Goal: Information Seeking & Learning: Learn about a topic

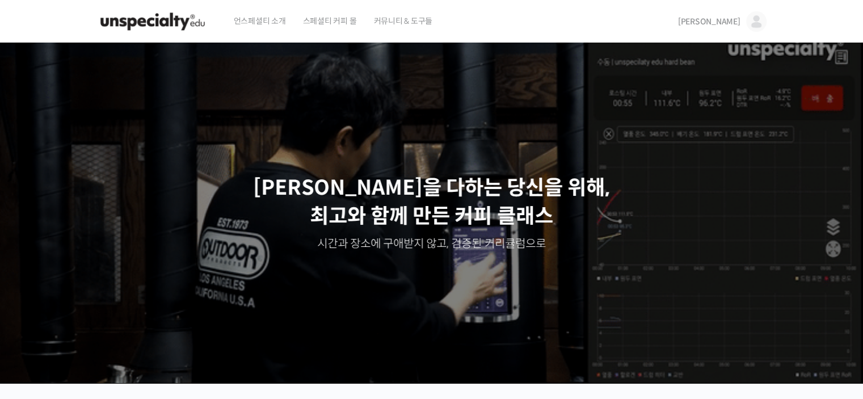
click at [737, 13] on link "[PERSON_NAME]" at bounding box center [722, 21] width 88 height 43
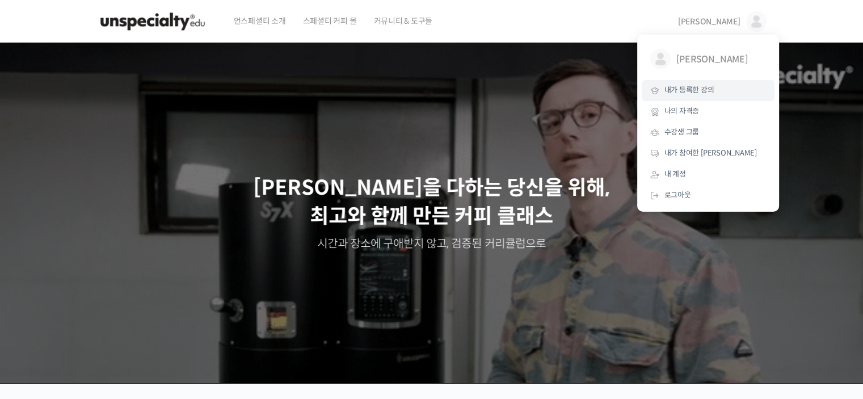
click at [679, 97] on link "내가 등록한 강의" at bounding box center [707, 90] width 133 height 21
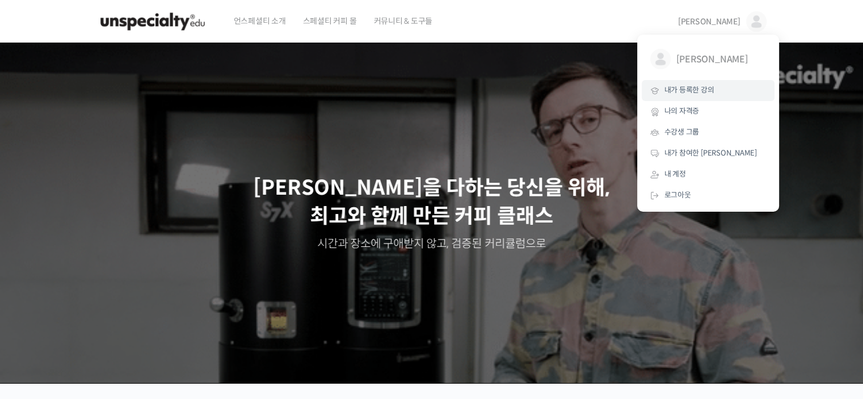
click at [679, 97] on link "내가 등록한 강의" at bounding box center [707, 90] width 133 height 21
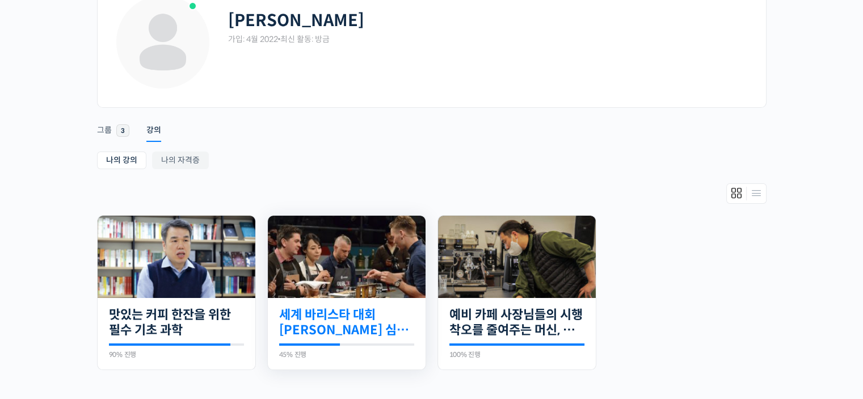
scroll to position [170, 0]
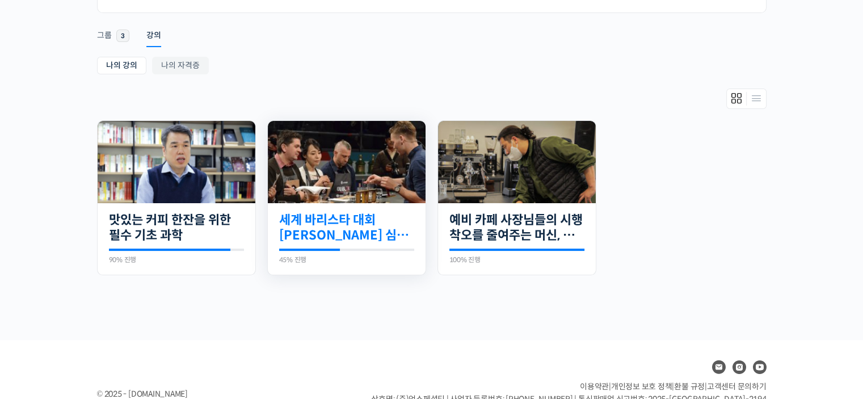
click at [363, 215] on link "세계 바리스타 대회 [PERSON_NAME] 심사위원의 커피 센서리 스킬 기초" at bounding box center [346, 227] width 135 height 31
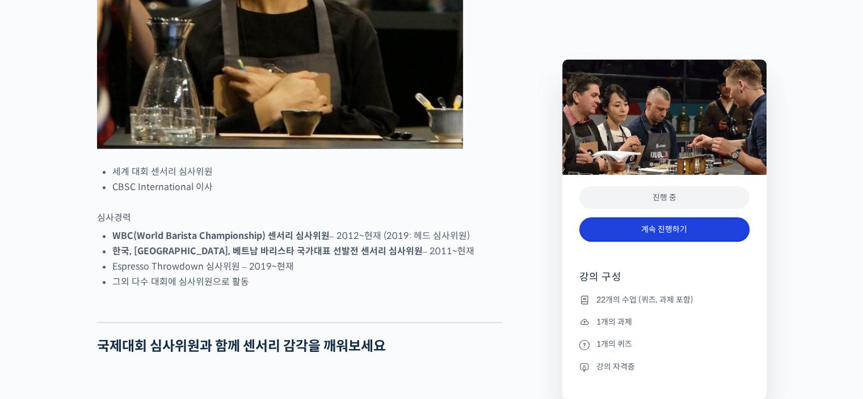
click at [627, 233] on link "계속 진행하기" at bounding box center [664, 229] width 170 height 24
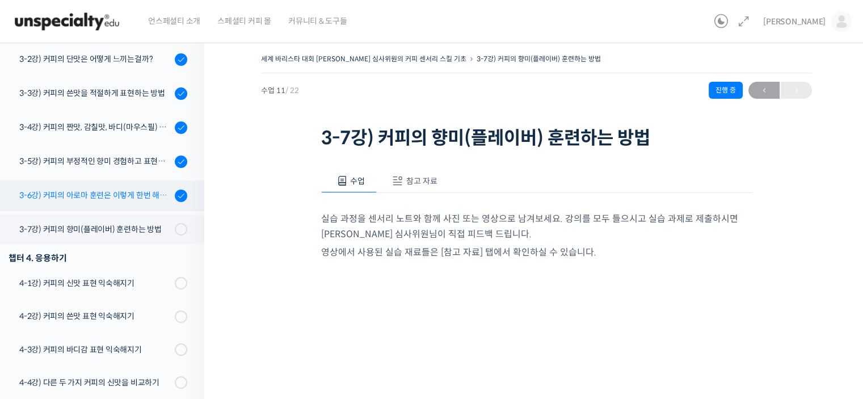
scroll to position [263, 0]
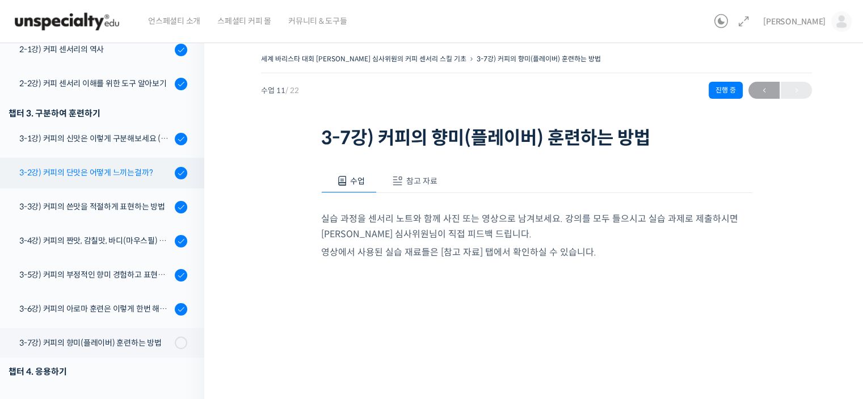
click at [131, 178] on div "3-2강) 커피의 단맛은 어떻게 느끼는걸까?" at bounding box center [95, 172] width 152 height 12
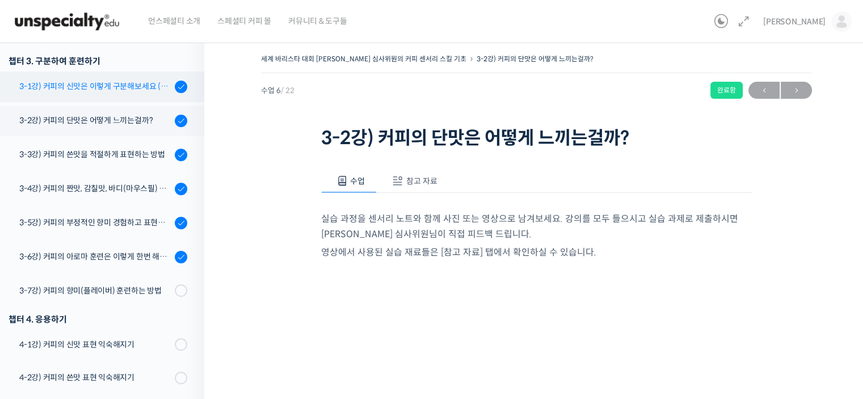
scroll to position [263, 0]
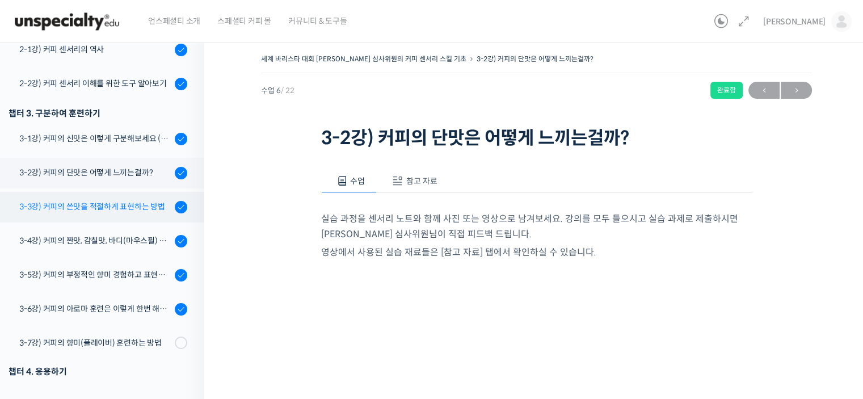
click at [124, 214] on link "3-3강) 커피의 쓴맛을 적절하게 표현하는 방법" at bounding box center [99, 207] width 210 height 31
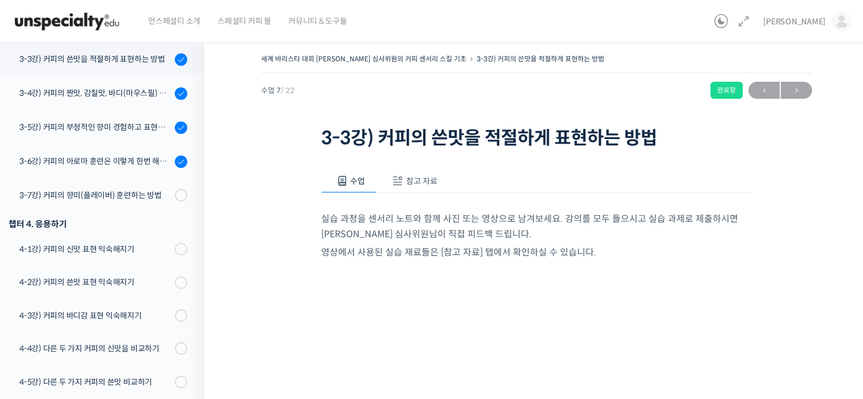
scroll to position [219, 0]
